Goal: Find specific page/section: Find specific page/section

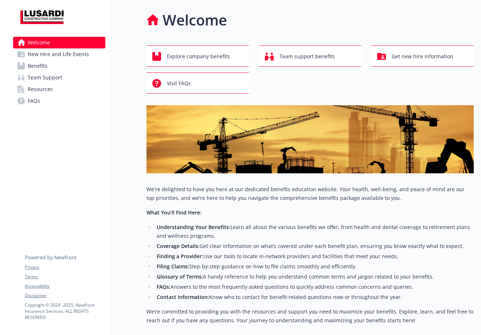
click at [61, 89] on link "Resources" at bounding box center [59, 89] width 92 height 12
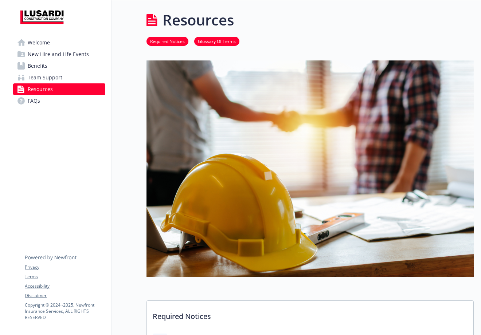
click at [58, 80] on span "Team Support" at bounding box center [45, 78] width 35 height 12
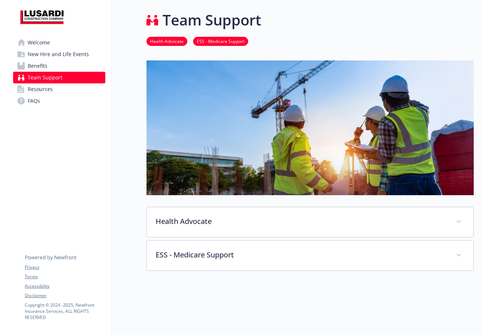
click at [58, 88] on link "Resources" at bounding box center [59, 89] width 92 height 12
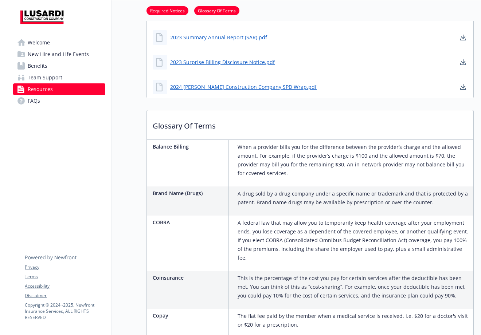
scroll to position [380, 0]
